Goal: Information Seeking & Learning: Learn about a topic

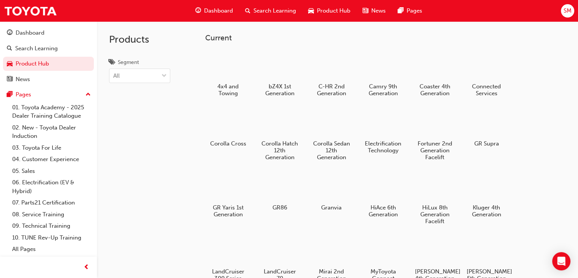
click at [280, 130] on div at bounding box center [280, 122] width 40 height 29
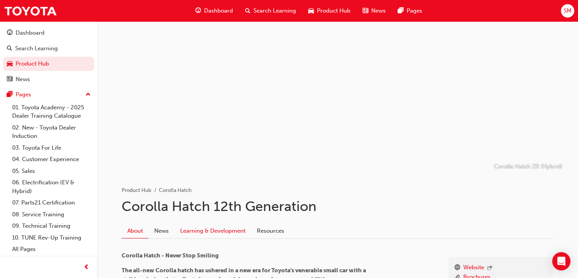
click at [208, 230] on link "Learning & Development" at bounding box center [213, 230] width 77 height 14
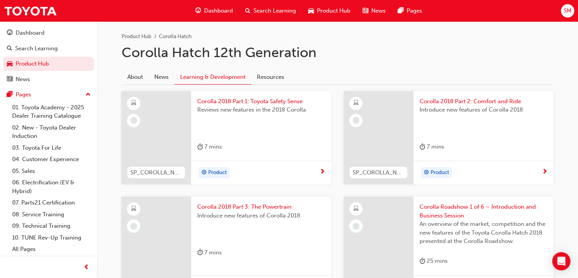
scroll to position [154, 0]
click at [303, 171] on div "Product" at bounding box center [258, 171] width 122 height 11
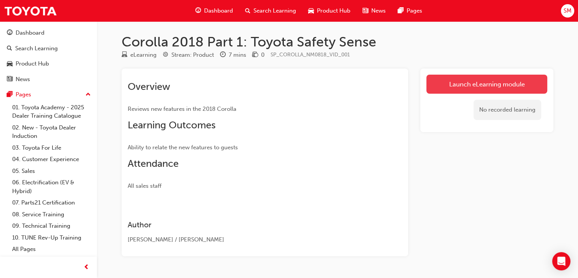
click at [454, 77] on link "Launch eLearning module" at bounding box center [487, 84] width 121 height 19
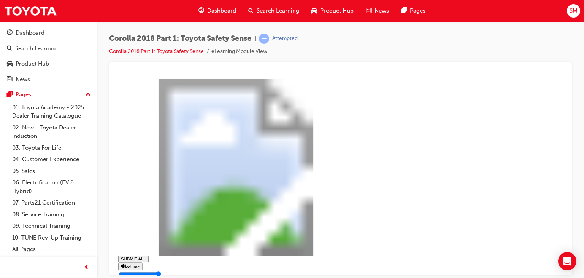
type input "0.119"
type input "0"
type input "0.121"
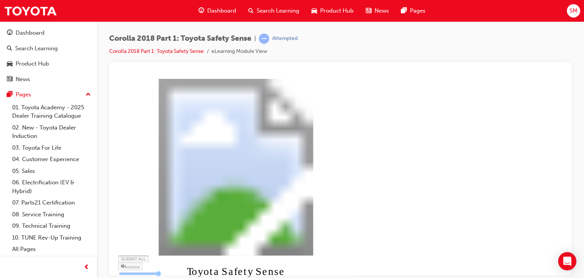
type input "0"
type input "0.122"
type input "1"
type input "0.123"
type input "1"
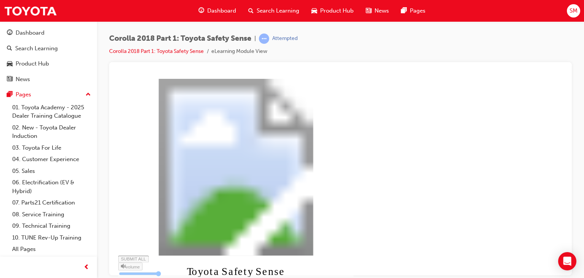
type input "0.125"
type input "1"
type input "0.126"
type input "1"
type input "0.127"
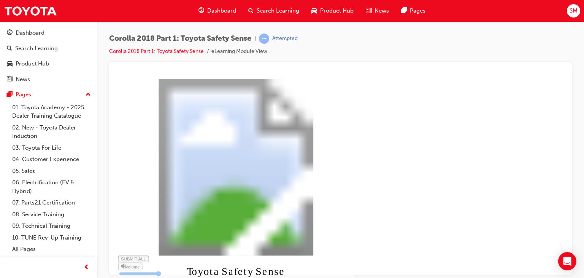
type input "2"
type input "0.128"
type input "2"
type input "0.13"
type input "2"
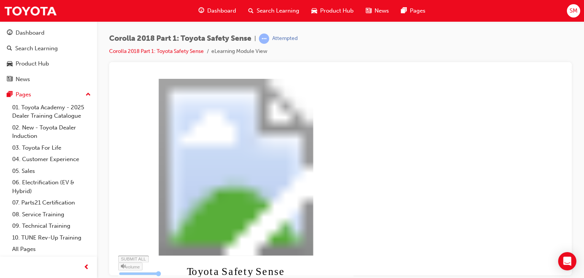
type input "0.131"
type input "3"
type input "0.132"
type input "3"
type input "0.134"
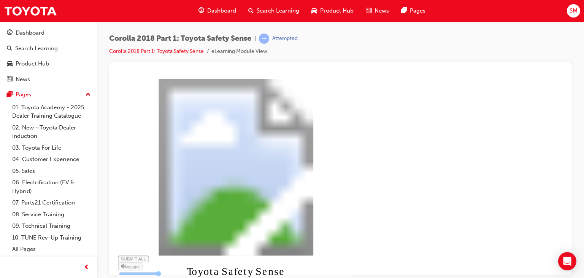
type input "3"
type input "0.135"
type input "3"
type input "0.136"
type input "4"
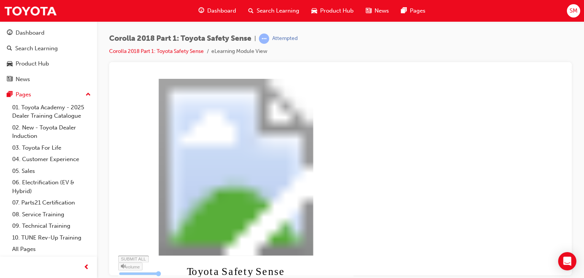
type input "0.138"
type input "4"
type input "0.139"
type input "4"
type input "0.14"
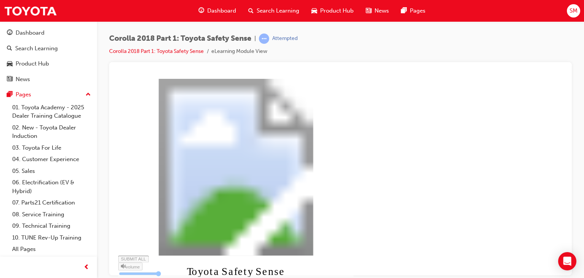
type input "4"
type input "0.141"
type input "5"
type input "0.143"
type input "5"
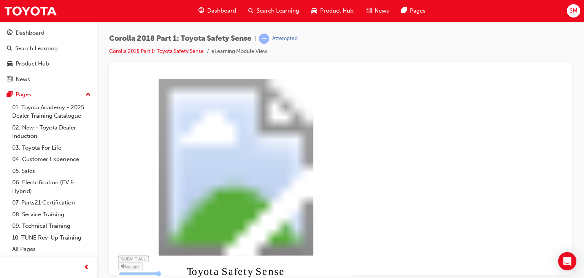
type input "0.144"
type input "5"
type input "0.145"
type input "5"
type input "0.147"
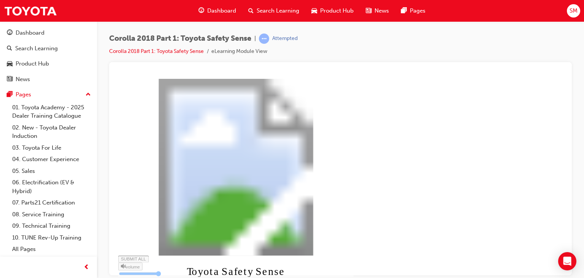
type input "6"
type input "0.148"
type input "6"
type input "0.149"
type input "6"
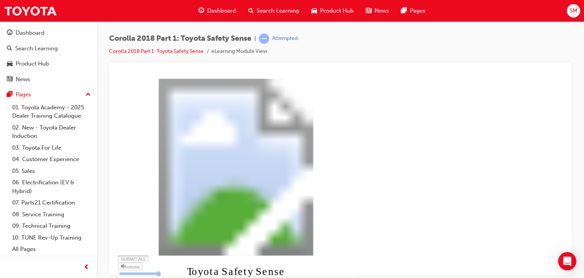
type input "0.151"
type input "7"
type input "0.152"
type input "7"
type input "0.153"
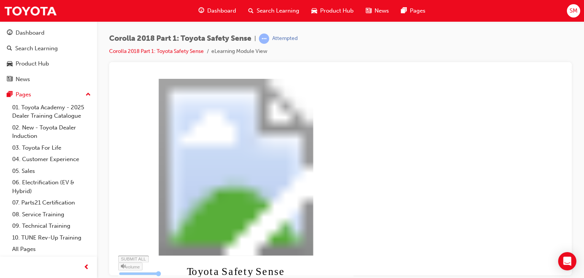
type input "7"
type input "0.154"
type input "7"
type input "0.156"
type input "8"
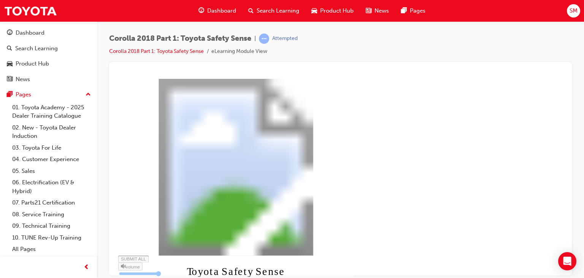
type input "0.157"
type input "8"
type input "0.158"
type input "8"
type input "0.16"
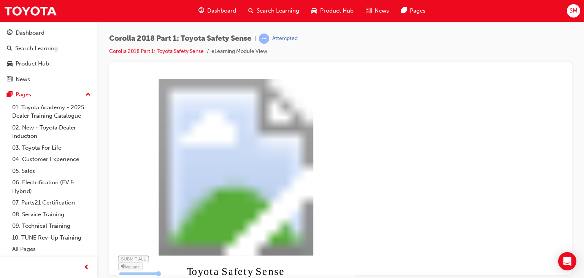
type input "8"
type input "0.161"
type input "9"
type input "0.162"
type input "9"
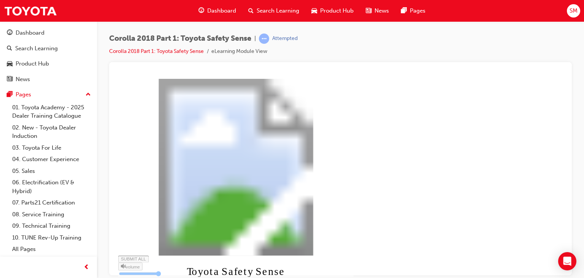
type input "0.164"
type input "9"
type input "0.165"
type input "9"
type input "0.166"
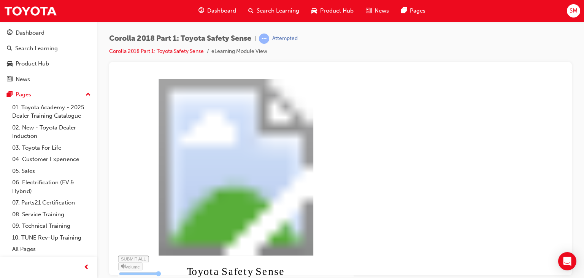
type input "10"
type input "0.167"
type input "10"
type input "0.169"
type input "10"
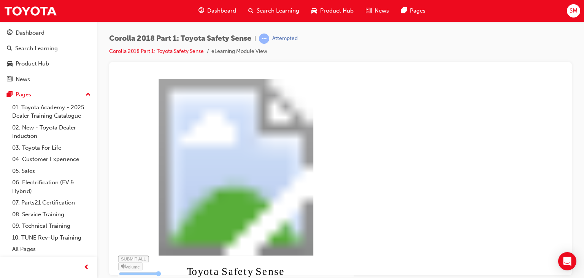
type input "0.17"
type input "11"
type input "0.171"
type input "11"
type input "0.173"
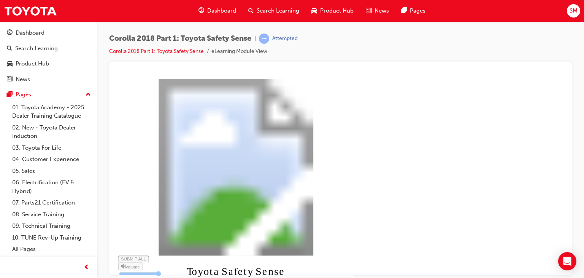
type input "11"
type input "0.174"
type input "11"
type input "0.175"
type input "12"
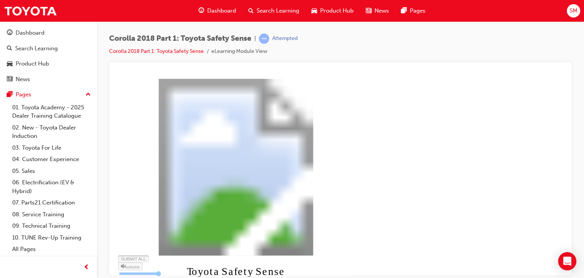
type input "0.177"
type input "12"
type input "0.178"
type input "12"
type input "0.179"
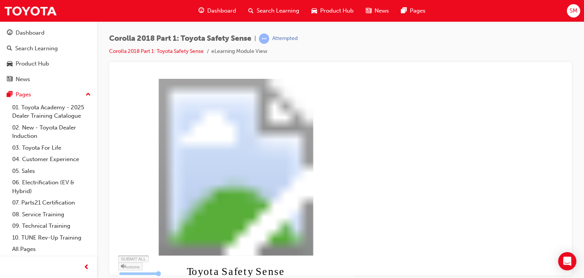
type input "12"
type input "0.181"
type input "13"
type input "0.182"
type input "13"
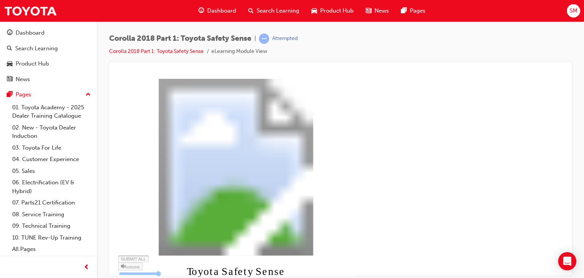
type input "0.183"
type input "13"
type input "0.185"
type input "13"
type input "0.186"
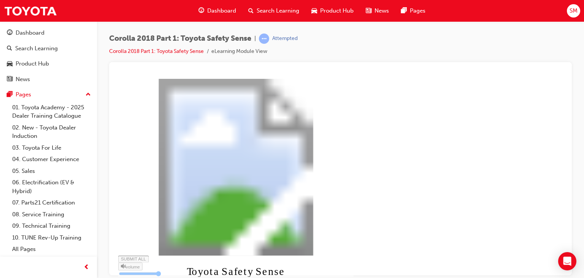
type input "14"
type input "0.187"
type input "14"
type input "0.188"
type input "14"
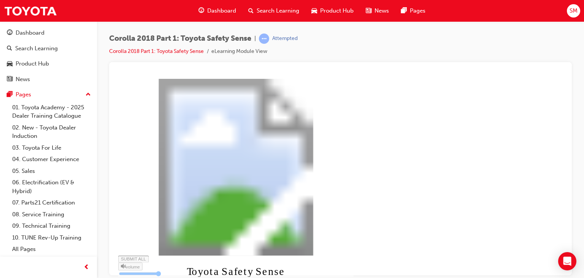
type input "0.19"
type input "15"
type input "0.191"
type input "15"
type input "0.192"
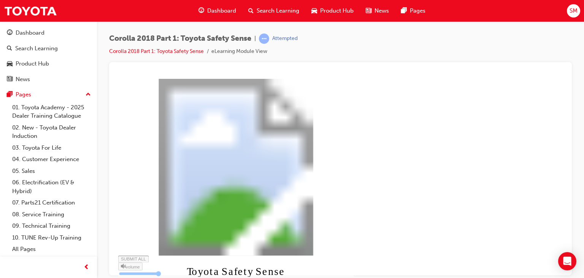
type input "15"
type input "0.194"
type input "15"
type input "0.195"
type input "16"
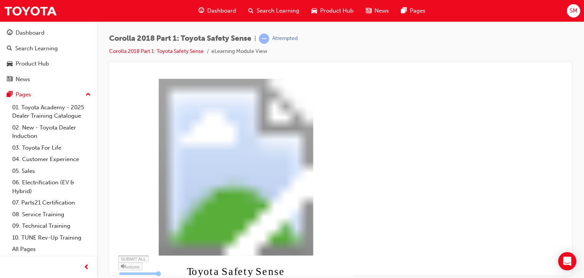
type input "0.196"
type input "16"
type input "0.197"
type input "16"
type input "0.199"
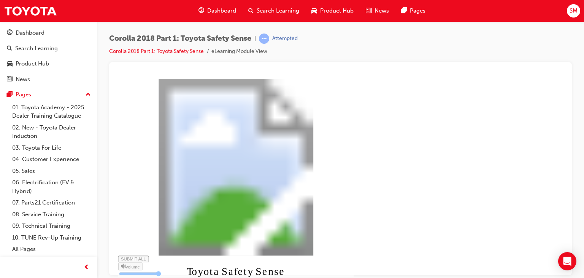
type input "16"
type input "0.2"
type input "17"
type input "0.201"
type input "17"
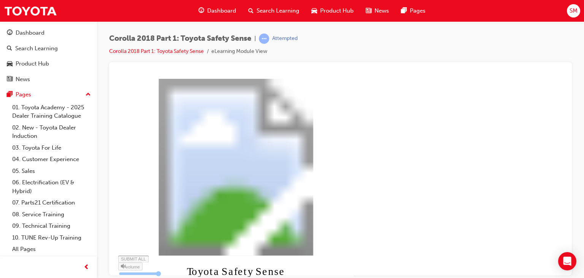
type input "0.203"
type input "17"
type input "0.204"
type input "17"
type input "0.205"
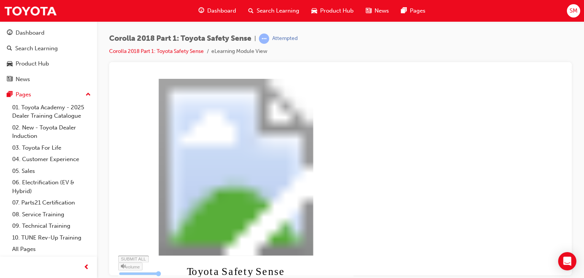
type input "18"
type input "0.207"
type input "18"
type input "0.208"
type input "18"
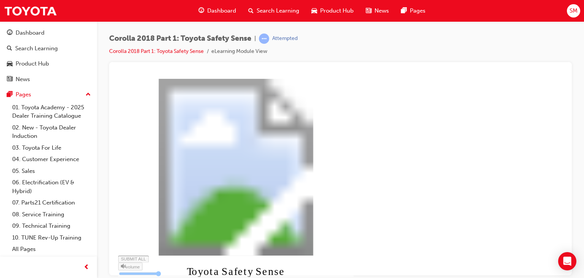
type input "0.209"
type input "18"
type input "0.21"
type input "19"
type input "0.212"
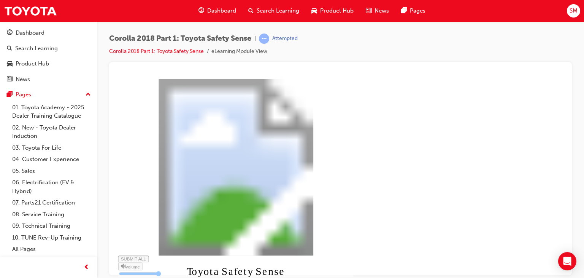
type input "19"
type input "0.213"
type input "19"
type input "0.214"
type input "20"
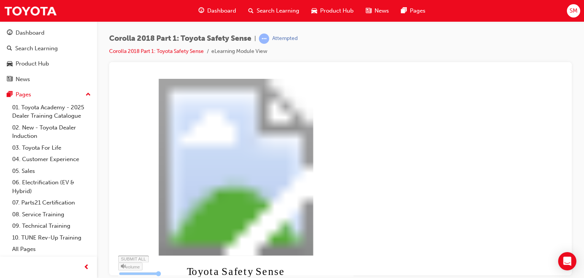
type input "0.216"
type input "20"
type input "0.217"
type input "20"
type input "0.218"
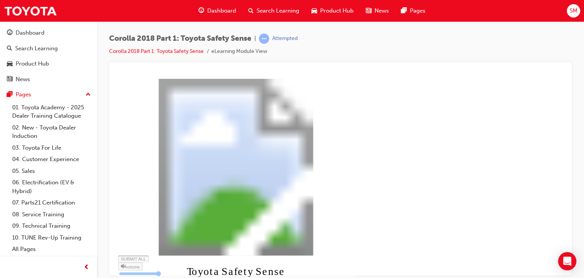
type input "20"
type input "0.22"
type input "21"
type input "0.221"
type input "21"
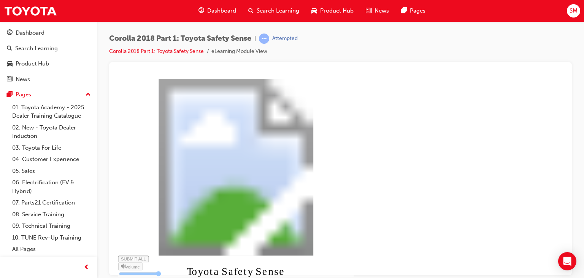
type input "0.222"
type input "21"
type input "0.224"
type input "21"
type input "0.225"
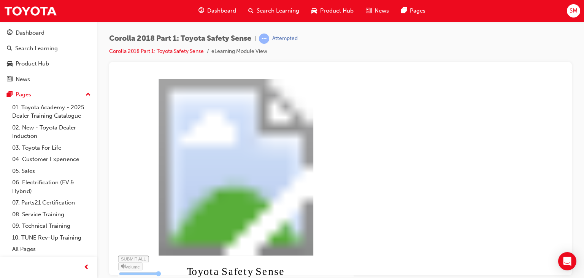
type input "22"
type input "0.226"
type input "22"
type input "0.227"
type input "22"
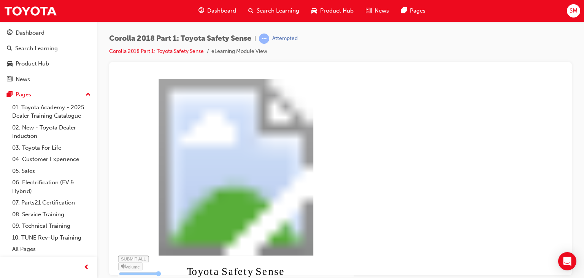
type input "0.229"
type input "22"
type input "0.23"
type input "23"
type input "0.231"
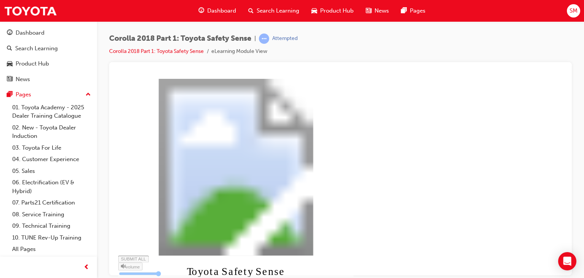
type input "23"
type input "0.233"
type input "23"
type input "0.234"
type input "24"
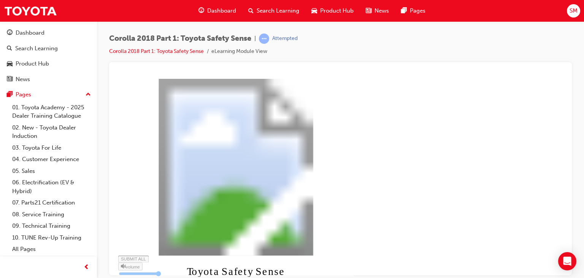
type input "0.235"
type input "24"
type input "0.237"
type input "24"
type input "0.238"
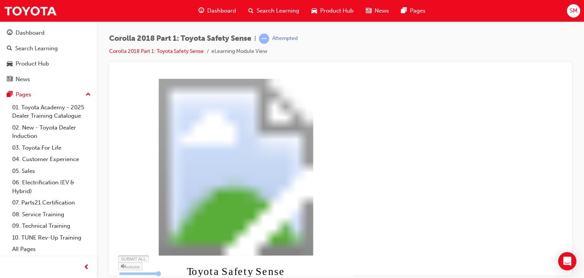
type input "24"
type input "0.239"
type input "25"
type input "0.24"
type input "25"
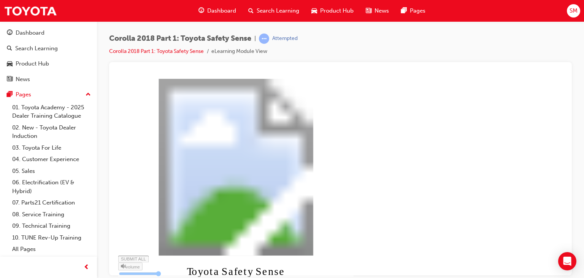
type input "0.242"
type input "25"
type input "0.243"
type input "25"
type input "0.244"
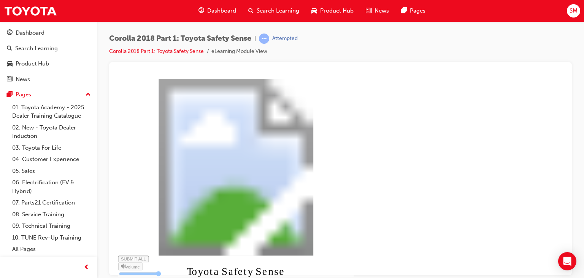
type input "26"
type input "0.246"
type input "26"
type input "0.247"
type input "26"
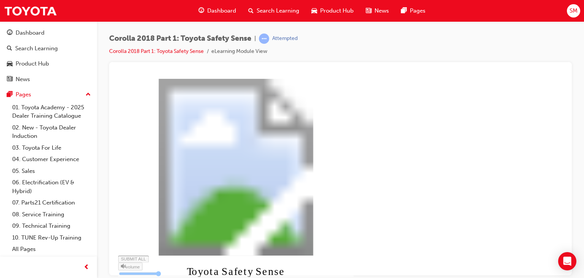
type input "0.248"
type input "26"
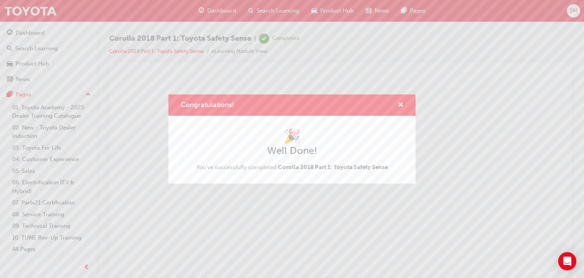
click at [430, 246] on div "Congratulations! 🎉 Well Done! You've successfully completed Corolla 2018 Part 1…" at bounding box center [292, 139] width 584 height 278
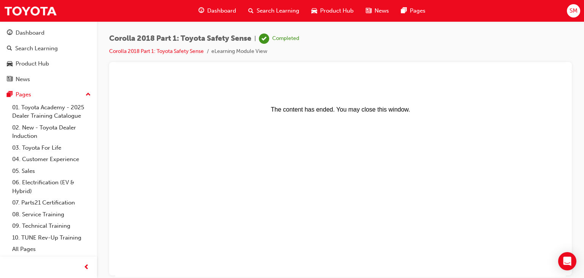
click at [458, 167] on body "The content has ended. You may close this window." at bounding box center [340, 175] width 445 height 195
click at [68, 63] on div "Product Hub" at bounding box center [48, 64] width 83 height 10
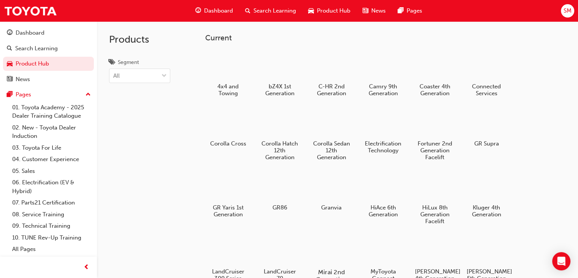
click at [314, 260] on div at bounding box center [332, 250] width 42 height 30
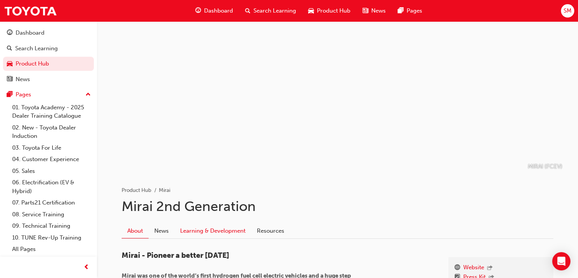
click at [205, 229] on link "Learning & Development" at bounding box center [213, 230] width 77 height 14
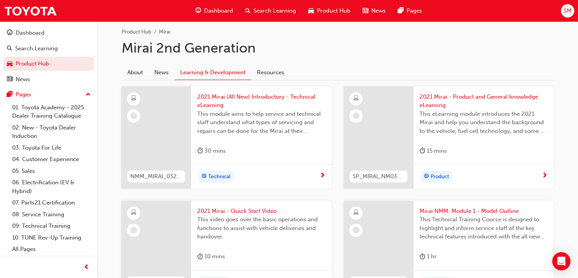
scroll to position [159, 0]
click at [504, 172] on div "Product" at bounding box center [481, 175] width 122 height 11
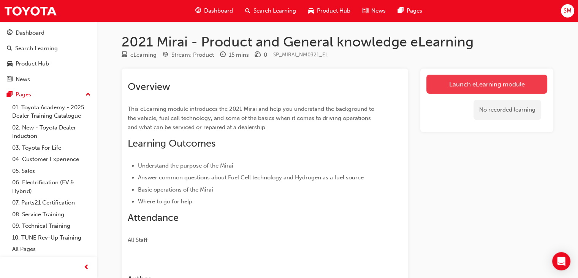
click at [459, 87] on link "Launch eLearning module" at bounding box center [487, 84] width 121 height 19
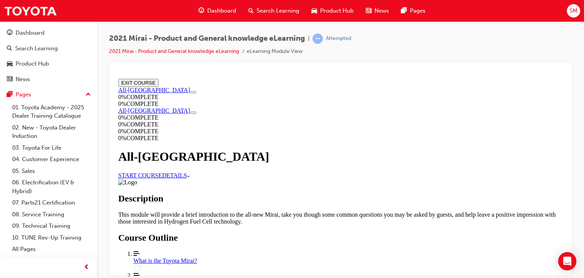
click at [162, 172] on link "START COURSE" at bounding box center [140, 175] width 44 height 6
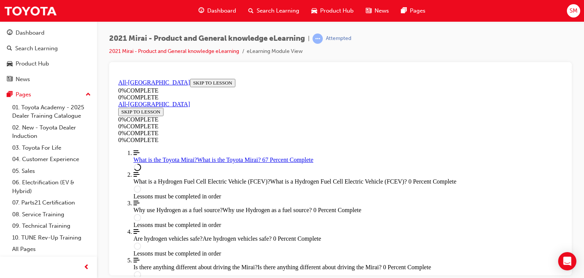
scroll to position [1062, 0]
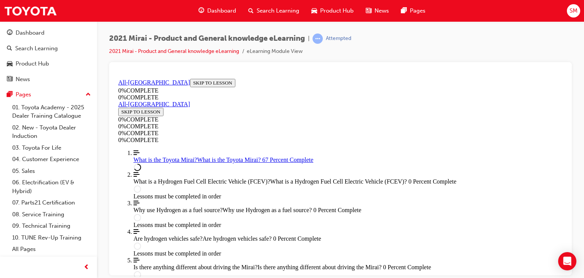
scroll to position [951, 0]
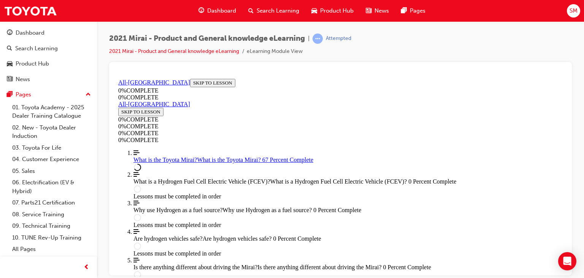
scroll to position [959, 0]
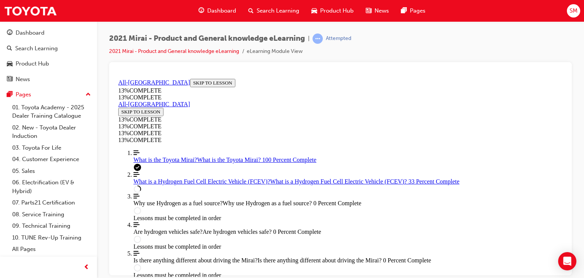
scroll to position [652, 0]
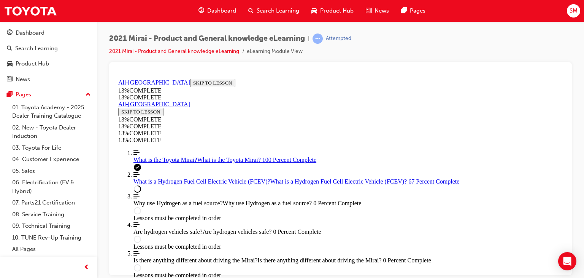
scroll to position [1025, 0]
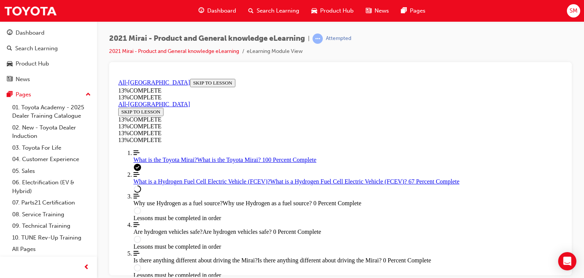
drag, startPoint x: 464, startPoint y: 249, endPoint x: 400, endPoint y: 226, distance: 67.7
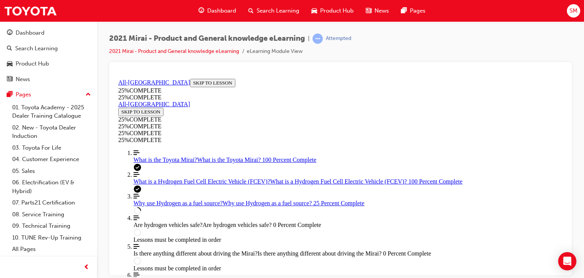
scroll to position [376, 0]
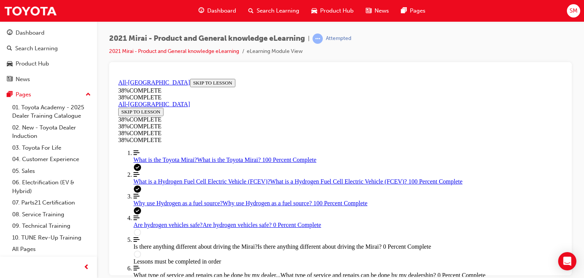
scroll to position [112, 0]
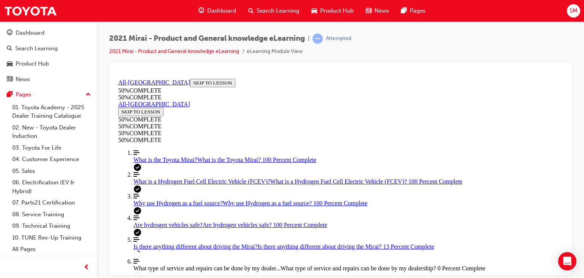
scroll to position [246, 0]
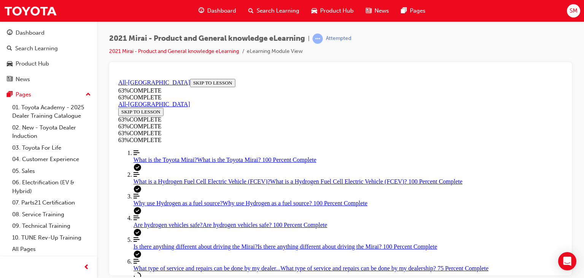
scroll to position [570, 0]
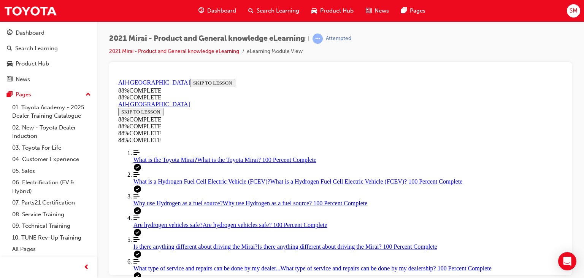
drag, startPoint x: 363, startPoint y: 243, endPoint x: 389, endPoint y: 168, distance: 79.0
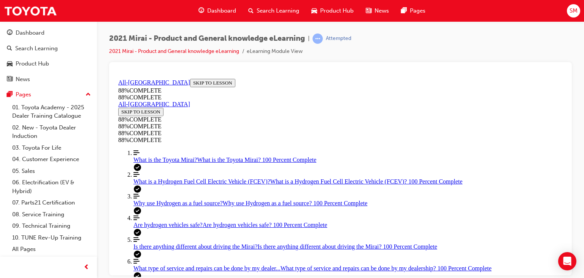
drag, startPoint x: 349, startPoint y: 216, endPoint x: 371, endPoint y: 213, distance: 22.6
drag, startPoint x: 354, startPoint y: 246, endPoint x: 384, endPoint y: 246, distance: 29.3
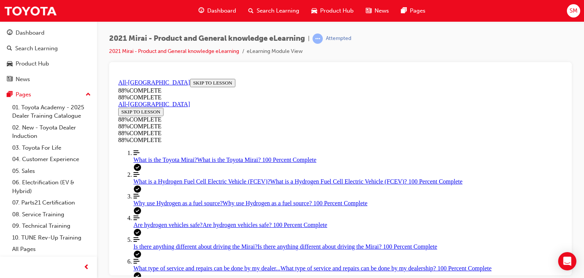
scroll to position [280, 0]
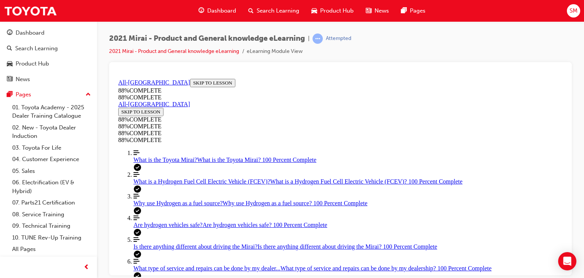
scroll to position [186, 0]
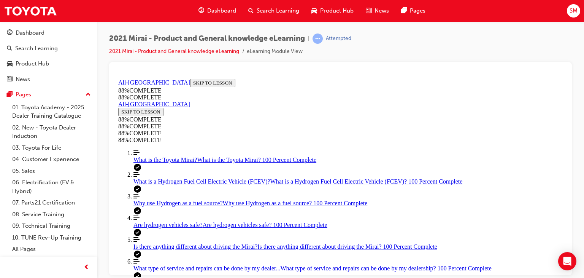
scroll to position [142, 0]
drag, startPoint x: 371, startPoint y: 257, endPoint x: 375, endPoint y: 148, distance: 109.2
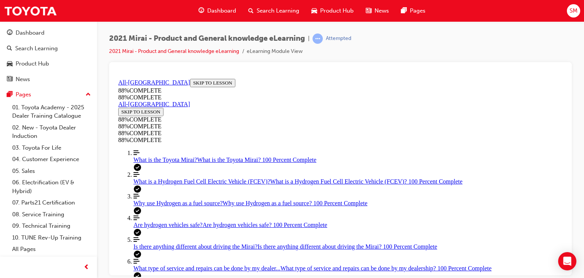
drag, startPoint x: 371, startPoint y: 194, endPoint x: 389, endPoint y: 156, distance: 42.3
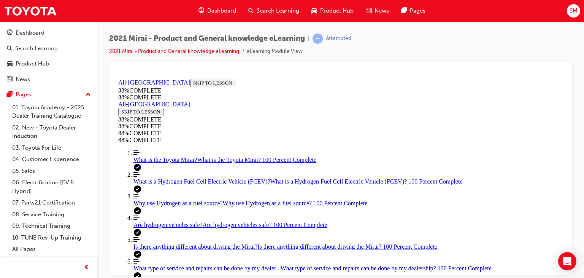
drag, startPoint x: 367, startPoint y: 222, endPoint x: 385, endPoint y: 178, distance: 47.9
drag, startPoint x: 352, startPoint y: 223, endPoint x: 368, endPoint y: 221, distance: 16.6
drag, startPoint x: 368, startPoint y: 221, endPoint x: 388, endPoint y: 220, distance: 20.2
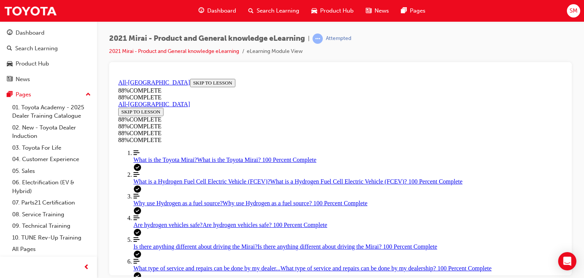
scroll to position [295, 0]
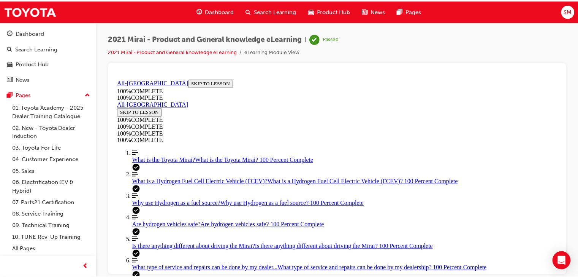
scroll to position [192, 0]
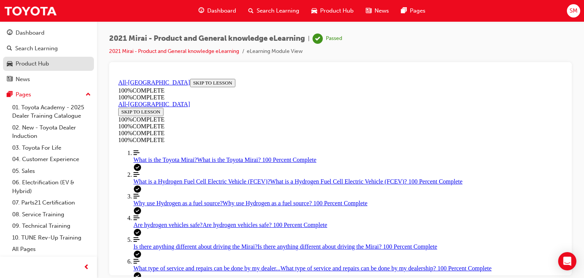
click at [55, 70] on link "Product Hub" at bounding box center [48, 64] width 91 height 14
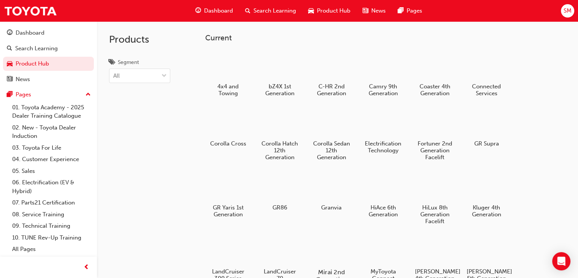
click at [340, 253] on div at bounding box center [332, 250] width 42 height 30
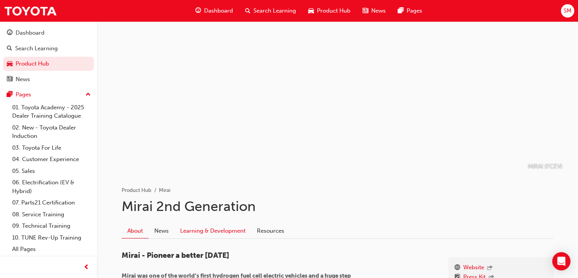
drag, startPoint x: 340, startPoint y: 253, endPoint x: 215, endPoint y: 229, distance: 126.7
click at [215, 229] on link "Learning & Development" at bounding box center [213, 230] width 77 height 14
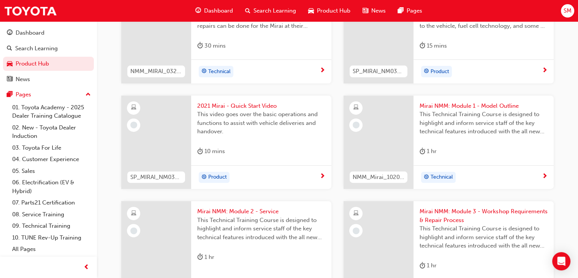
scroll to position [262, 0]
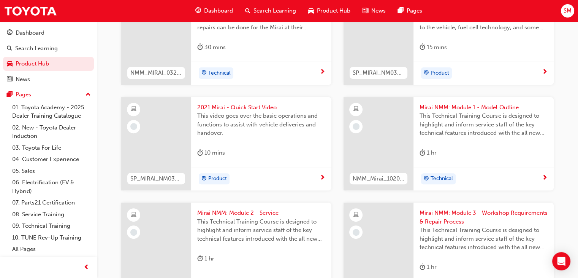
click at [309, 184] on div "Product" at bounding box center [261, 179] width 140 height 24
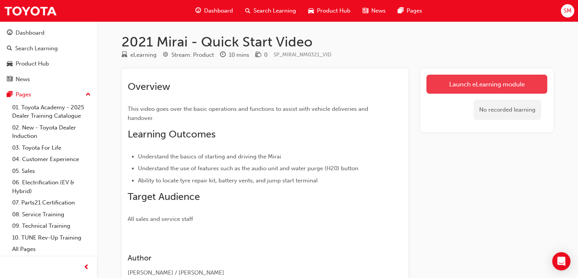
click at [444, 86] on link "Launch eLearning module" at bounding box center [487, 84] width 121 height 19
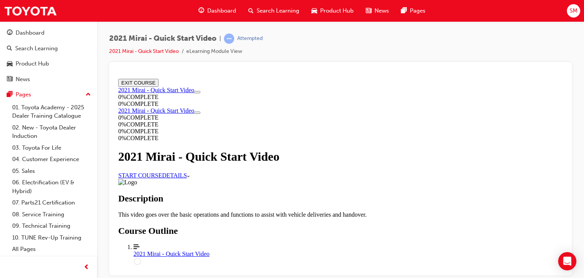
click at [162, 178] on link "START COURSE" at bounding box center [140, 175] width 44 height 6
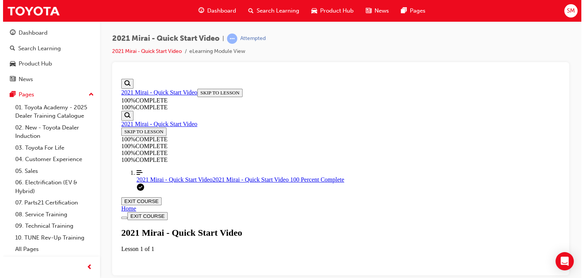
scroll to position [179, 0]
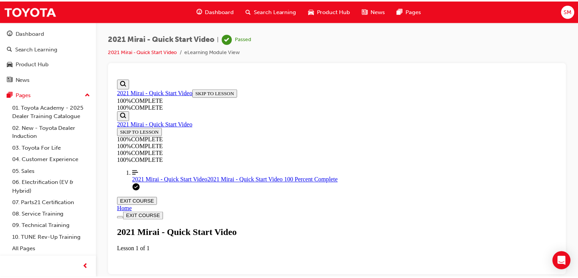
scroll to position [138, 0]
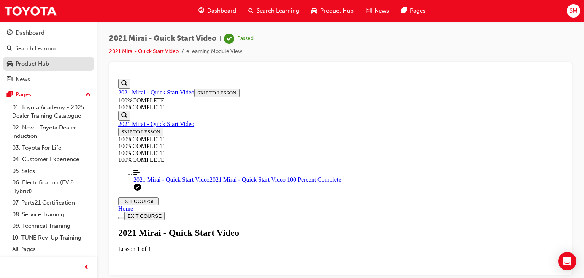
click at [46, 60] on div "Product Hub" at bounding box center [32, 63] width 33 height 9
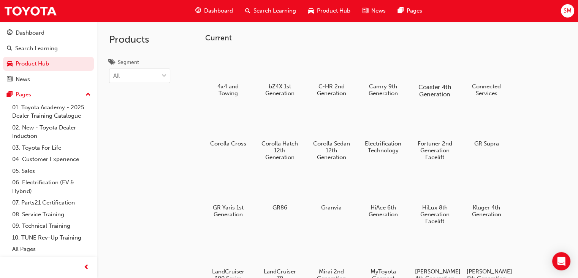
click at [434, 80] on div at bounding box center [435, 65] width 42 height 30
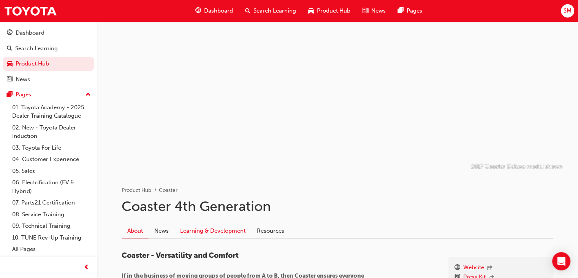
click at [231, 229] on link "Learning & Development" at bounding box center [213, 230] width 77 height 14
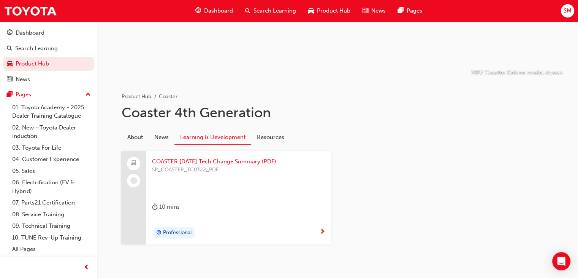
scroll to position [104, 0]
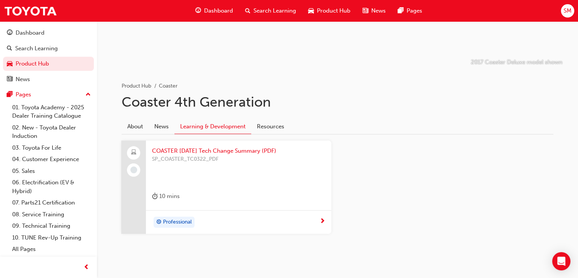
click at [257, 205] on div "COASTER [DATE] Tech Change Summary (PDF) SP_COASTER_TC0322_PDF 10 mins" at bounding box center [239, 175] width 186 height 70
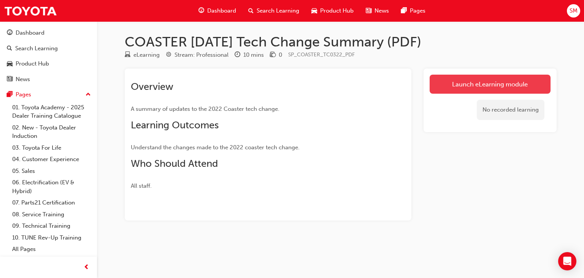
click at [467, 80] on link "Launch eLearning module" at bounding box center [490, 84] width 121 height 19
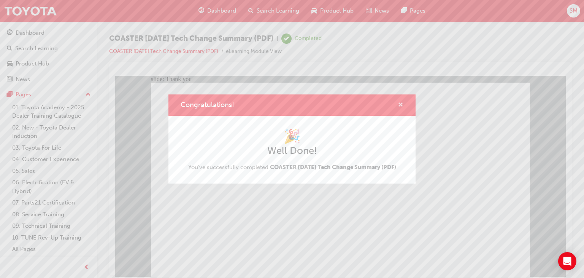
click at [400, 102] on span "cross-icon" at bounding box center [401, 105] width 6 height 7
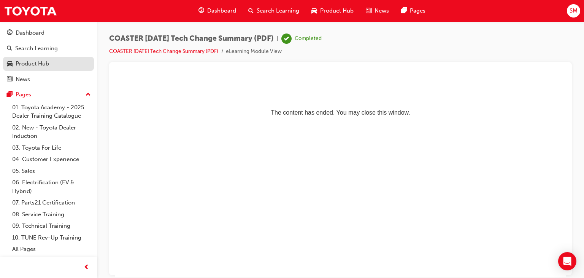
click at [62, 67] on div "Product Hub" at bounding box center [48, 64] width 83 height 10
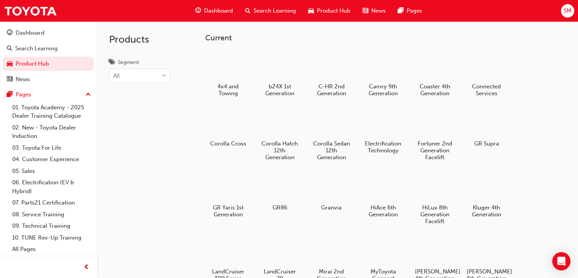
click at [152, 229] on div "Products Segment All" at bounding box center [140, 160] width 86 height 278
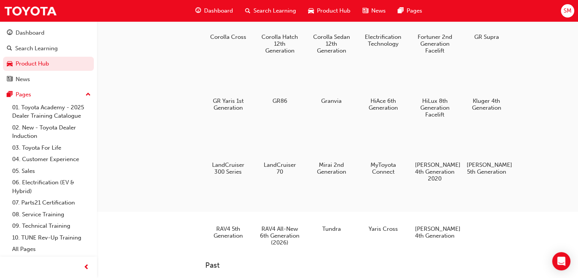
scroll to position [107, 0]
click at [427, 209] on div at bounding box center [435, 206] width 42 height 30
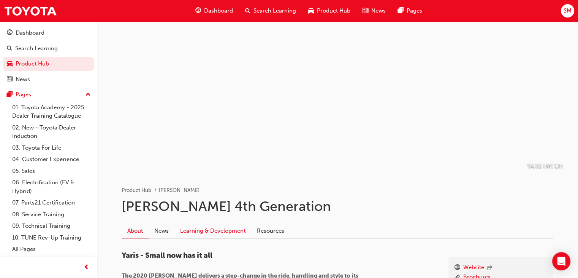
click at [214, 233] on link "Learning & Development" at bounding box center [213, 230] width 77 height 14
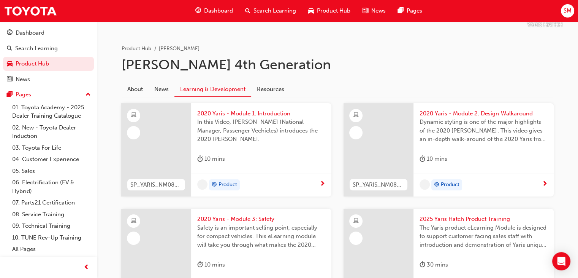
scroll to position [158, 0]
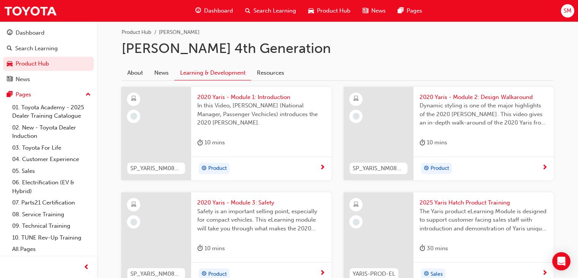
click at [306, 169] on div "Product" at bounding box center [258, 168] width 122 height 11
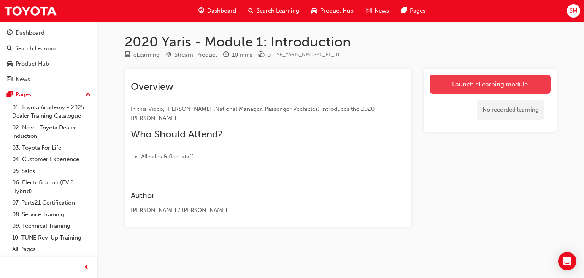
click at [467, 86] on link "Launch eLearning module" at bounding box center [490, 84] width 121 height 19
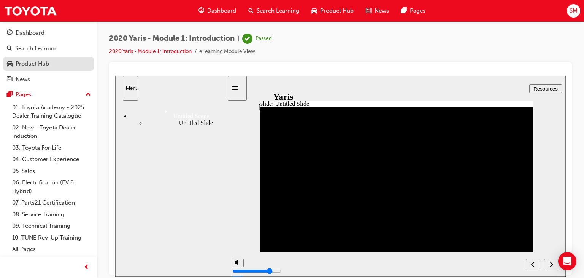
click at [48, 64] on div "Product Hub" at bounding box center [32, 63] width 33 height 9
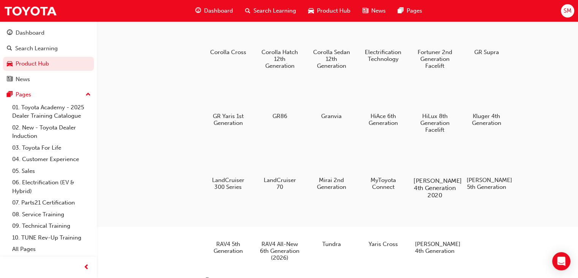
scroll to position [94, 0]
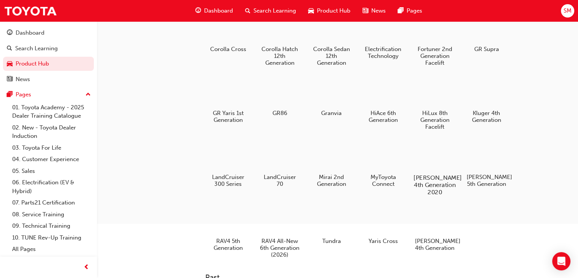
click at [430, 243] on h5 "[PERSON_NAME] 4th Generation" at bounding box center [435, 244] width 40 height 14
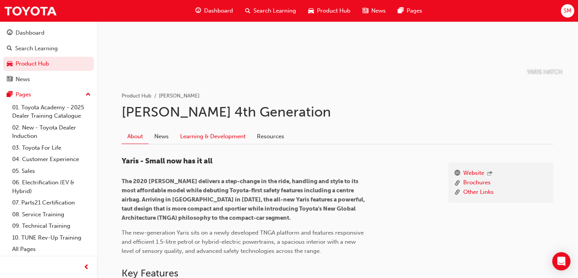
click at [234, 136] on link "Learning & Development" at bounding box center [213, 136] width 77 height 14
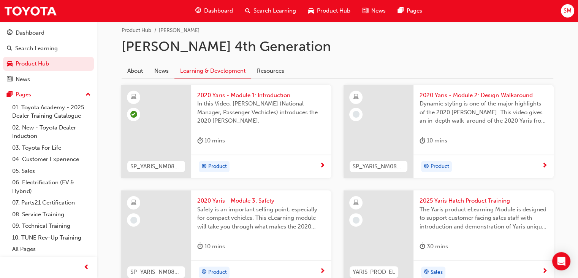
scroll to position [160, 0]
click at [470, 161] on div "Product" at bounding box center [481, 165] width 122 height 11
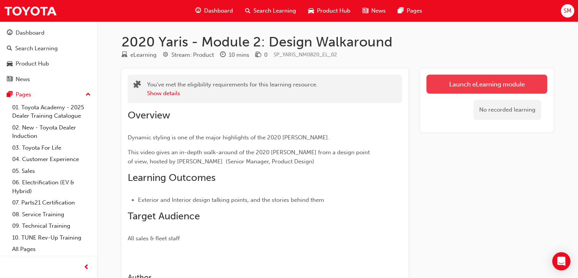
click at [457, 90] on link "Launch eLearning module" at bounding box center [487, 84] width 121 height 19
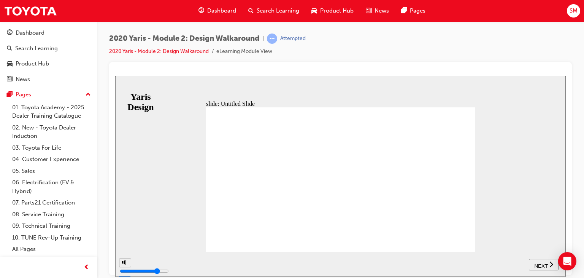
click at [541, 262] on span "NEXT" at bounding box center [540, 265] width 13 height 6
click at [58, 64] on div "Product Hub" at bounding box center [48, 64] width 83 height 10
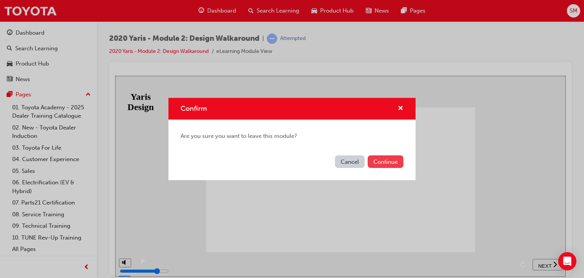
click at [389, 161] on button "Continue" at bounding box center [386, 161] width 36 height 13
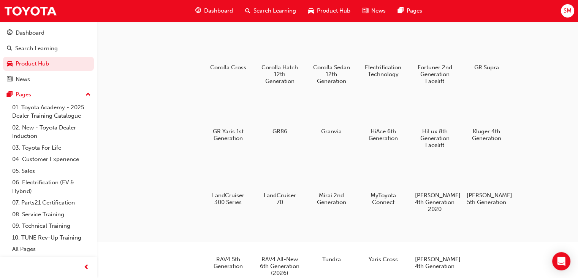
scroll to position [84, 0]
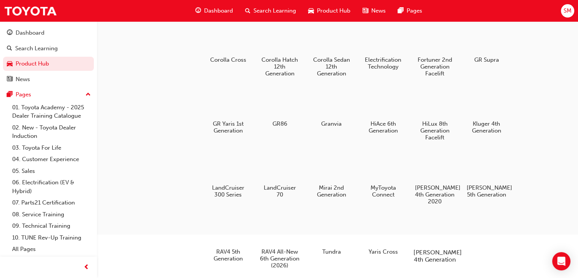
click at [435, 254] on h5 "[PERSON_NAME] 4th Generation" at bounding box center [435, 255] width 42 height 14
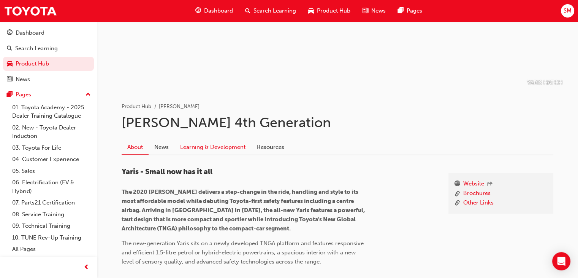
click at [225, 141] on link "Learning & Development" at bounding box center [213, 147] width 77 height 14
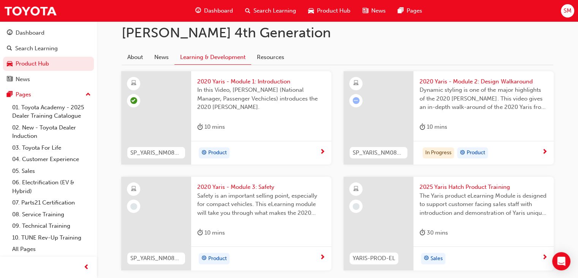
scroll to position [176, 0]
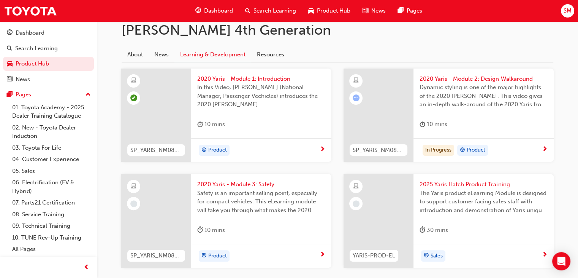
click at [489, 148] on div "Product" at bounding box center [473, 150] width 32 height 11
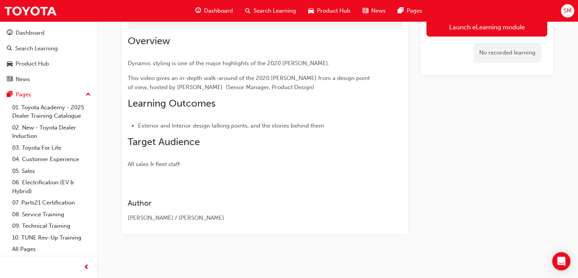
scroll to position [74, 0]
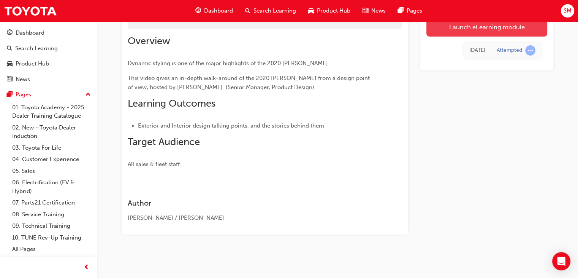
click at [440, 28] on link "Launch eLearning module" at bounding box center [487, 26] width 121 height 19
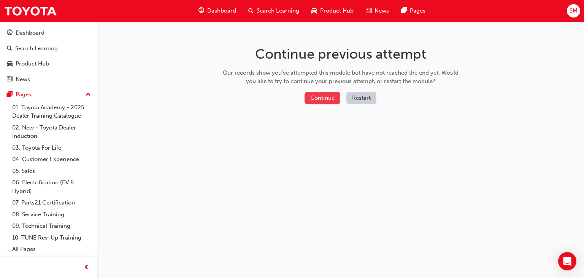
click at [321, 103] on button "Continue" at bounding box center [323, 98] width 36 height 13
